Goal: Navigation & Orientation: Find specific page/section

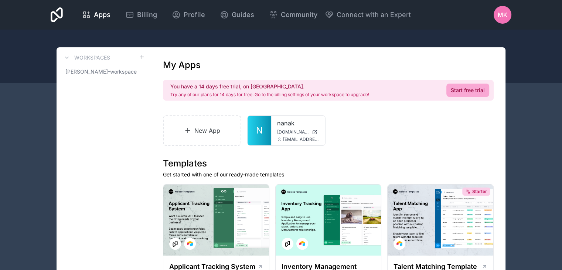
click at [509, 16] on div "MK" at bounding box center [503, 15] width 18 height 18
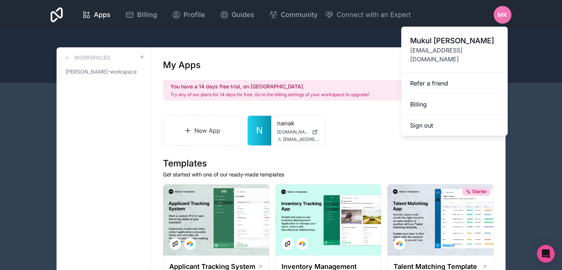
click at [423, 50] on span "[EMAIL_ADDRESS][DOMAIN_NAME]" at bounding box center [454, 55] width 89 height 18
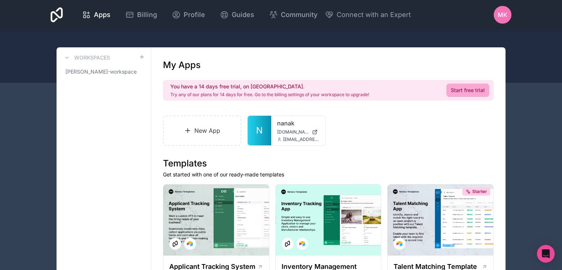
click at [503, 15] on span "MK" at bounding box center [503, 14] width 10 height 9
click at [362, 41] on div at bounding box center [281, 56] width 562 height 53
click at [193, 18] on span "Profile" at bounding box center [194, 15] width 21 height 10
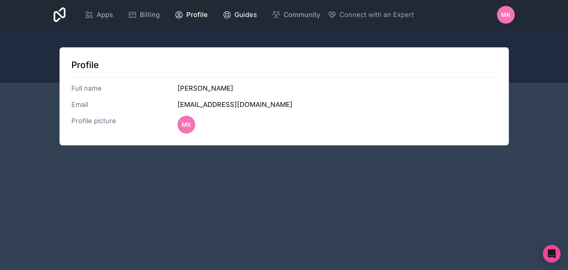
click at [248, 16] on span "Guides" at bounding box center [245, 15] width 23 height 10
click at [111, 18] on span "Apps" at bounding box center [105, 15] width 17 height 10
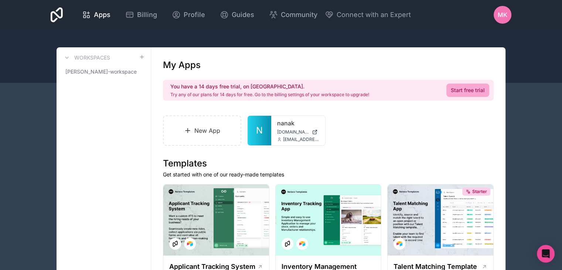
click at [494, 20] on div "MK" at bounding box center [503, 15] width 18 height 18
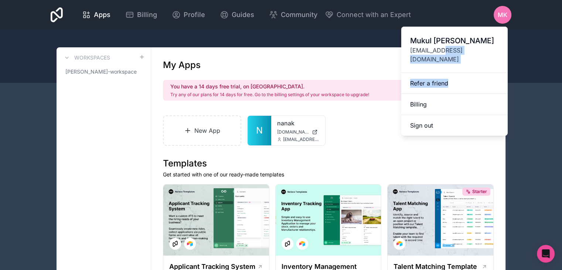
drag, startPoint x: 444, startPoint y: 47, endPoint x: 451, endPoint y: 76, distance: 29.9
click at [451, 76] on div "[PERSON_NAME] [EMAIL_ADDRESS][DOMAIN_NAME] Refer a friend Billing Sign out" at bounding box center [455, 81] width 106 height 109
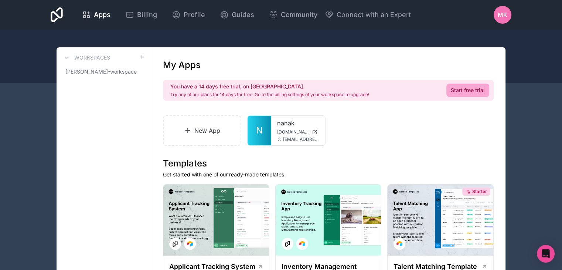
click at [504, 22] on div "MK" at bounding box center [503, 15] width 18 height 18
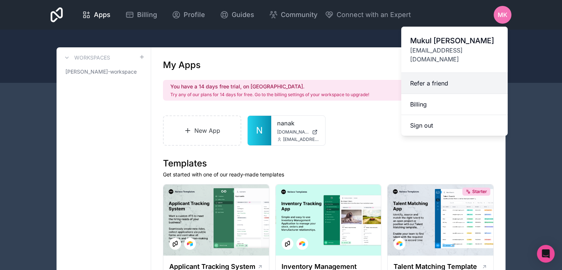
click at [472, 75] on link "Refer a friend" at bounding box center [455, 83] width 106 height 21
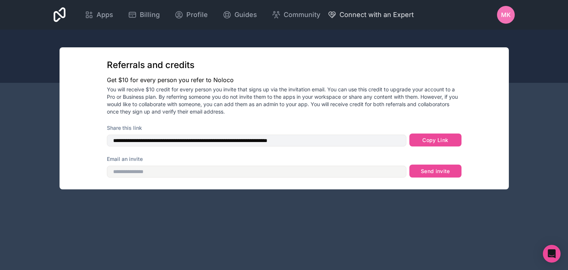
click at [370, 20] on span "Connect with an Expert" at bounding box center [376, 15] width 74 height 10
click at [234, 11] on span "Guides" at bounding box center [245, 15] width 23 height 10
click at [64, 11] on icon at bounding box center [60, 14] width 12 height 15
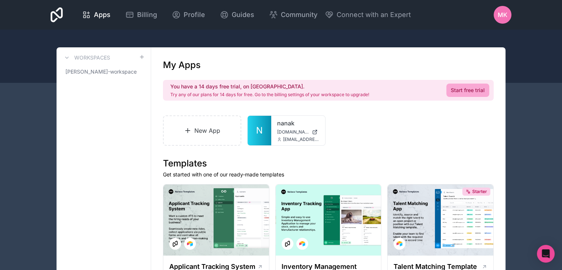
click at [498, 21] on div "MK" at bounding box center [503, 15] width 18 height 18
click at [251, 134] on link "N" at bounding box center [260, 131] width 24 height 30
